Goal: Transaction & Acquisition: Purchase product/service

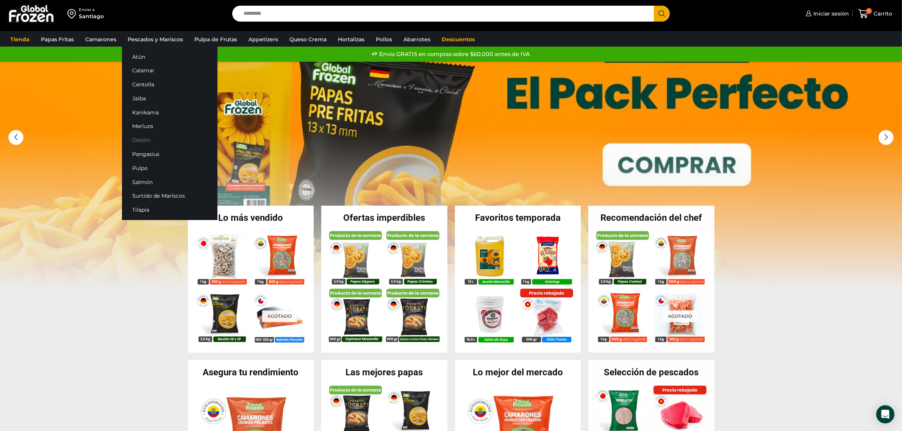
click at [148, 138] on link "Ostión" at bounding box center [169, 140] width 95 height 14
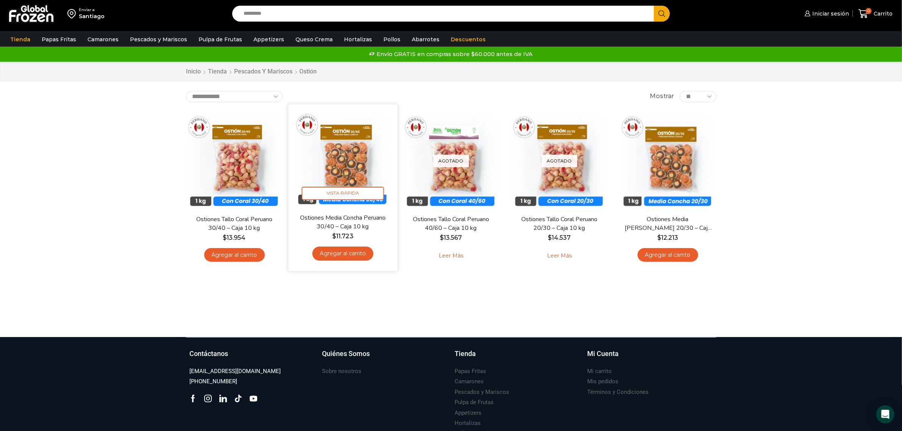
click at [352, 169] on img at bounding box center [343, 159] width 98 height 98
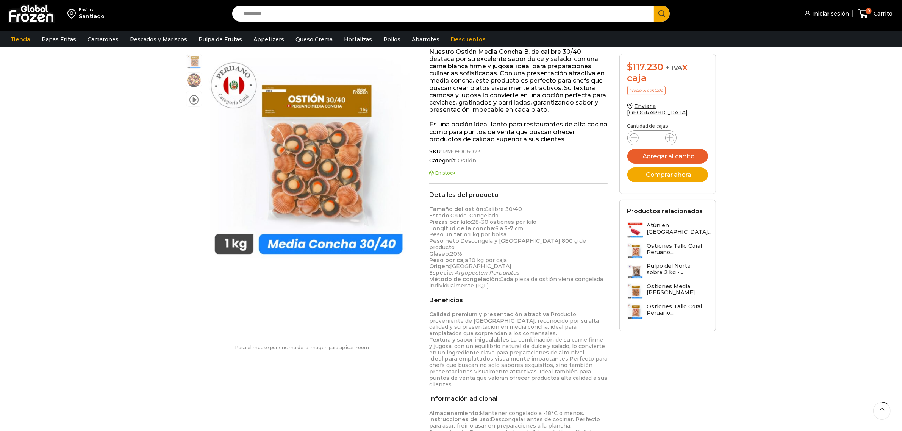
scroll to position [142, 0]
